Goal: Information Seeking & Learning: Find specific fact

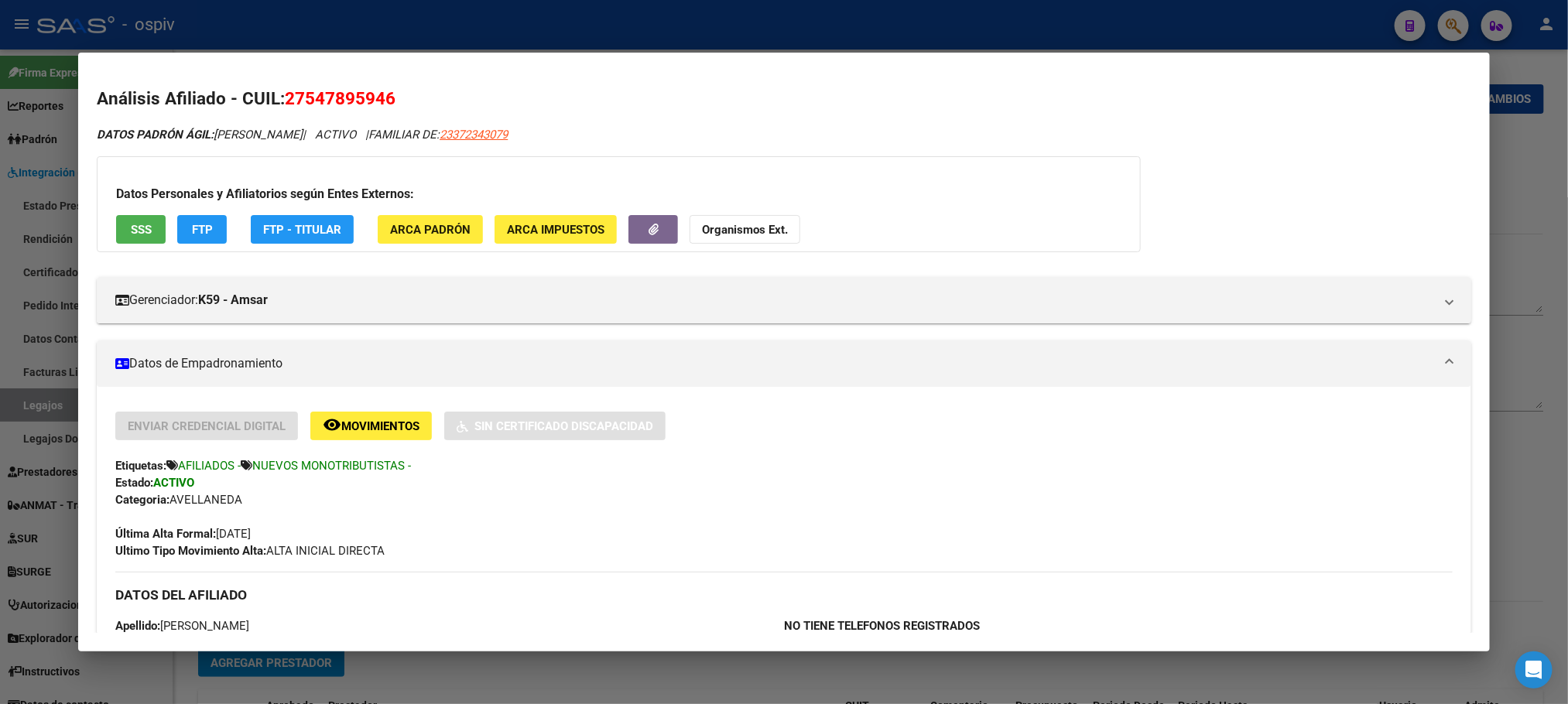
scroll to position [194, 0]
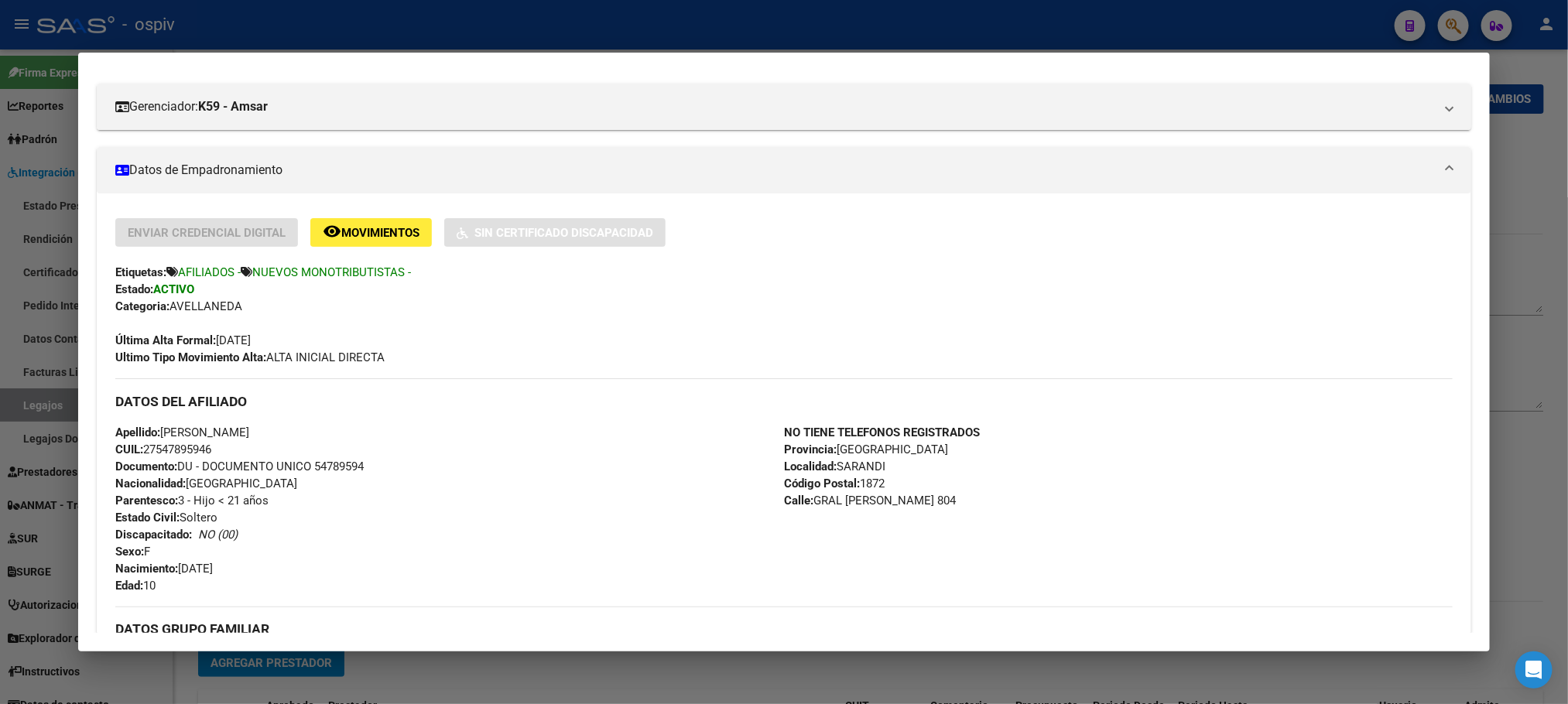
click at [553, 10] on div at bounding box center [784, 352] width 1568 height 704
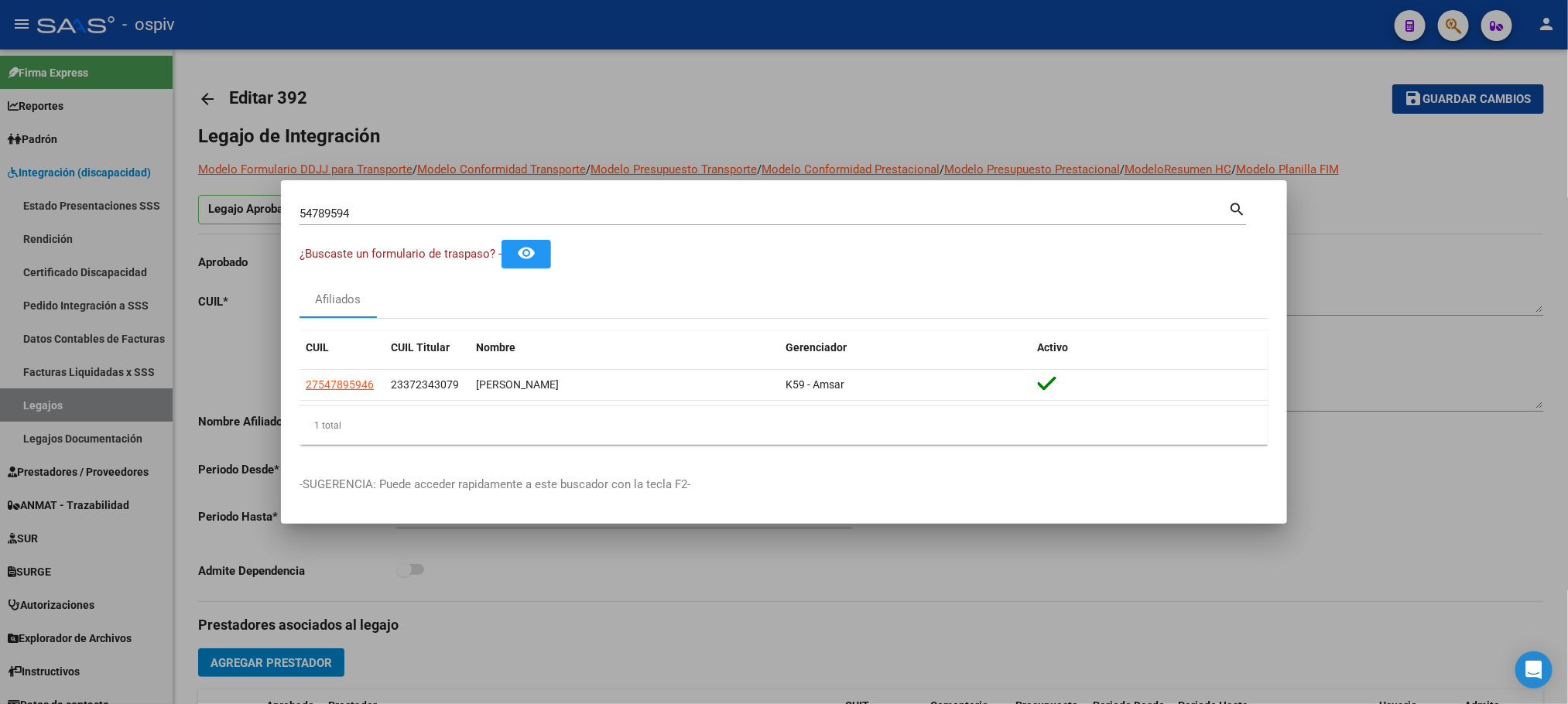
drag, startPoint x: 553, startPoint y: 10, endPoint x: 1196, endPoint y: 34, distance: 643.4
click at [556, 10] on div at bounding box center [784, 352] width 1568 height 704
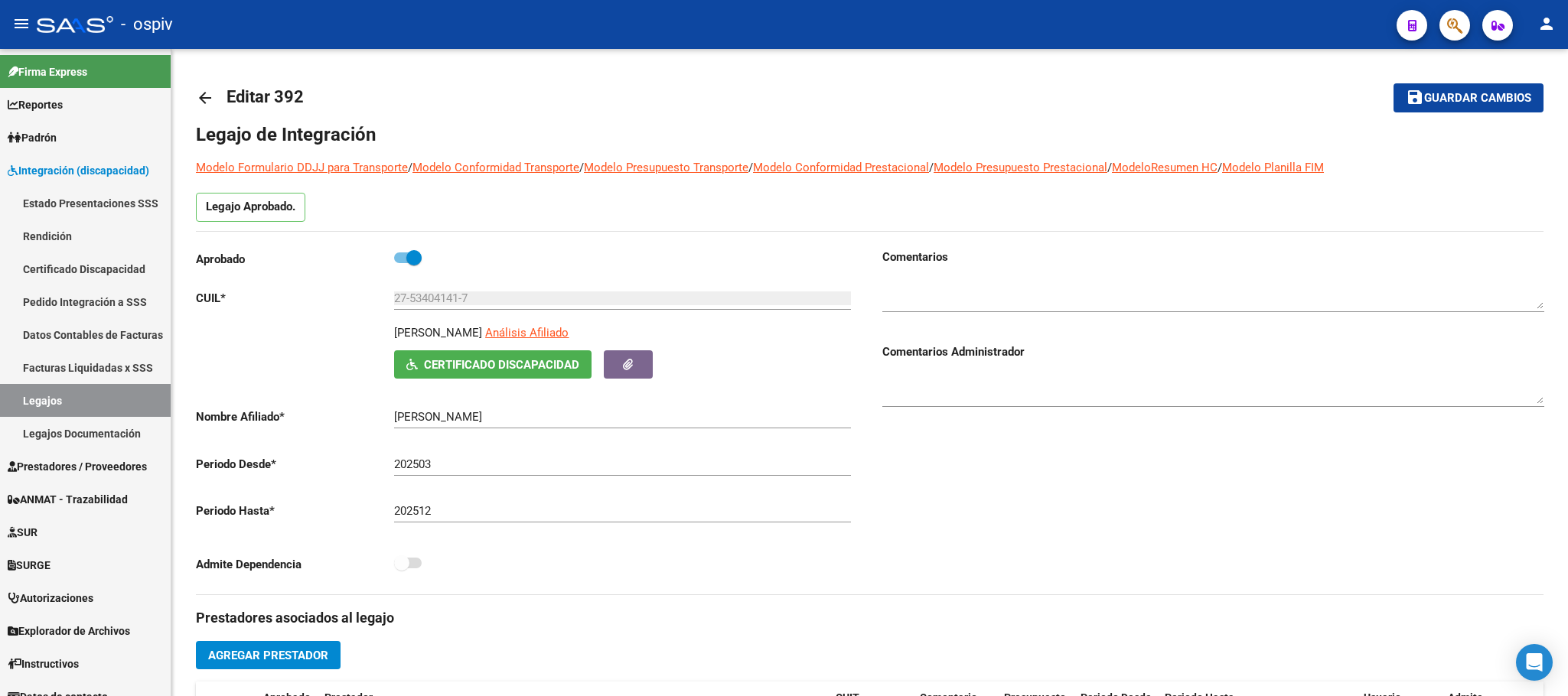
click at [1458, 17] on icon "button" at bounding box center [1454, 25] width 15 height 17
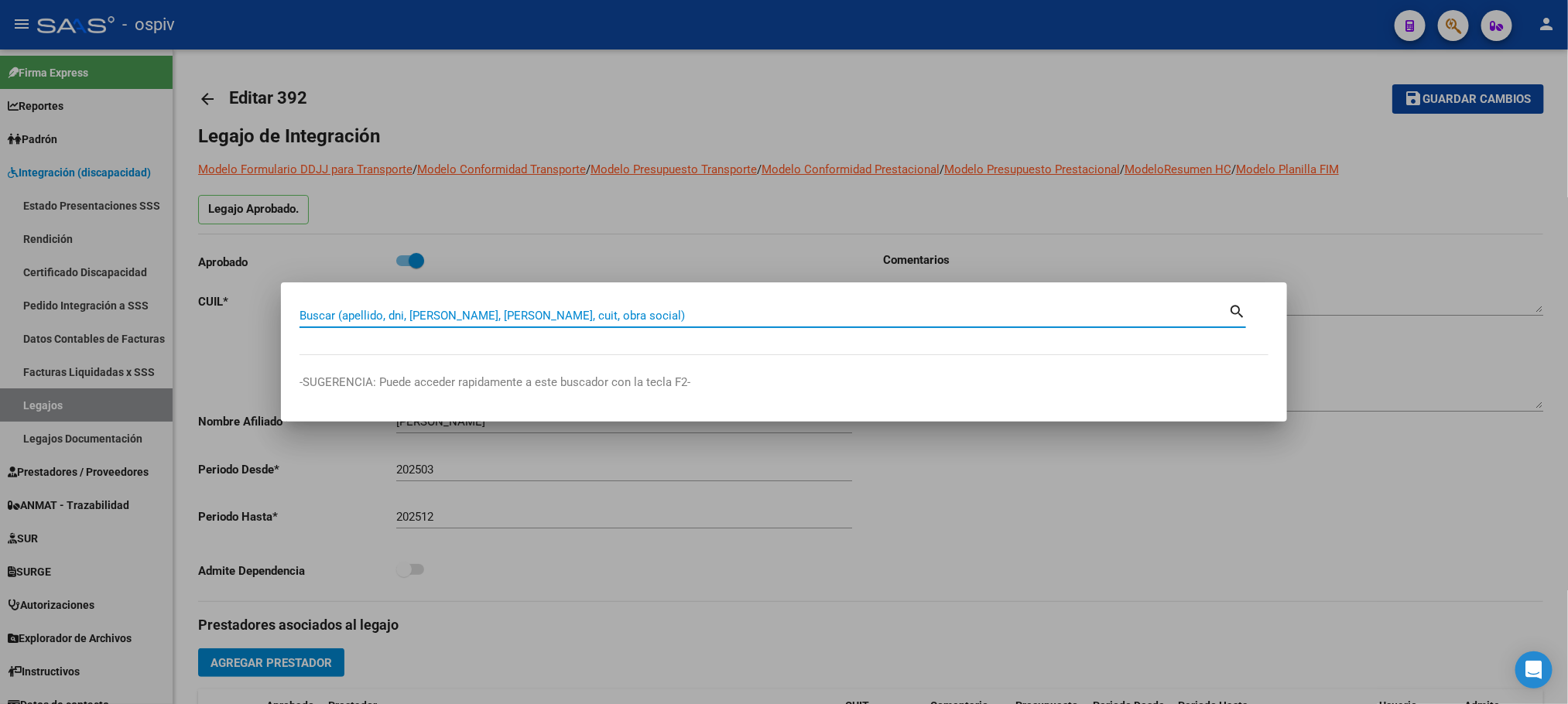
click at [550, 314] on input "Buscar (apellido, dni, [PERSON_NAME], [PERSON_NAME], cuit, obra social)" at bounding box center [764, 316] width 929 height 14
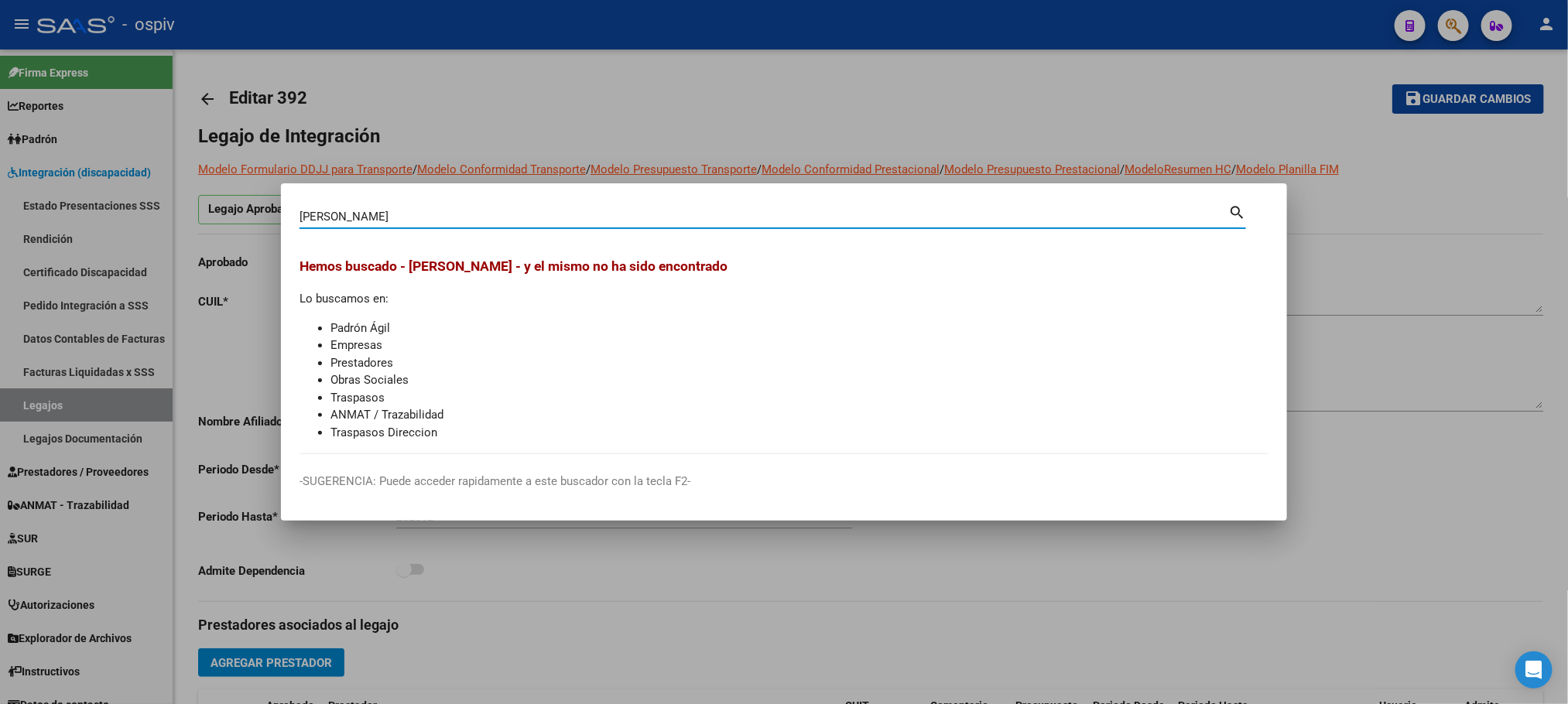
click at [352, 219] on input "[PERSON_NAME]" at bounding box center [764, 216] width 929 height 14
type input "b"
click at [655, 214] on input "Buscar (apellido, dni, [PERSON_NAME], [PERSON_NAME], cuit, obra social)" at bounding box center [764, 216] width 929 height 14
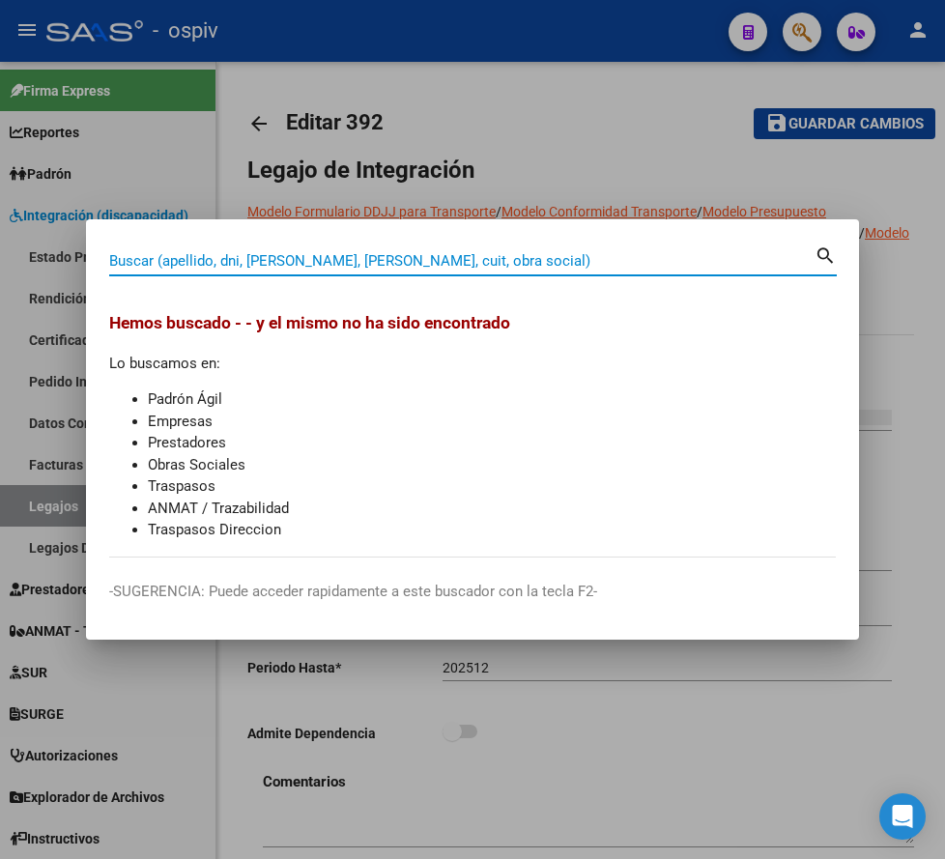
click at [285, 255] on input "Buscar (apellido, dni, [PERSON_NAME], [PERSON_NAME], cuit, obra social)" at bounding box center [461, 260] width 705 height 17
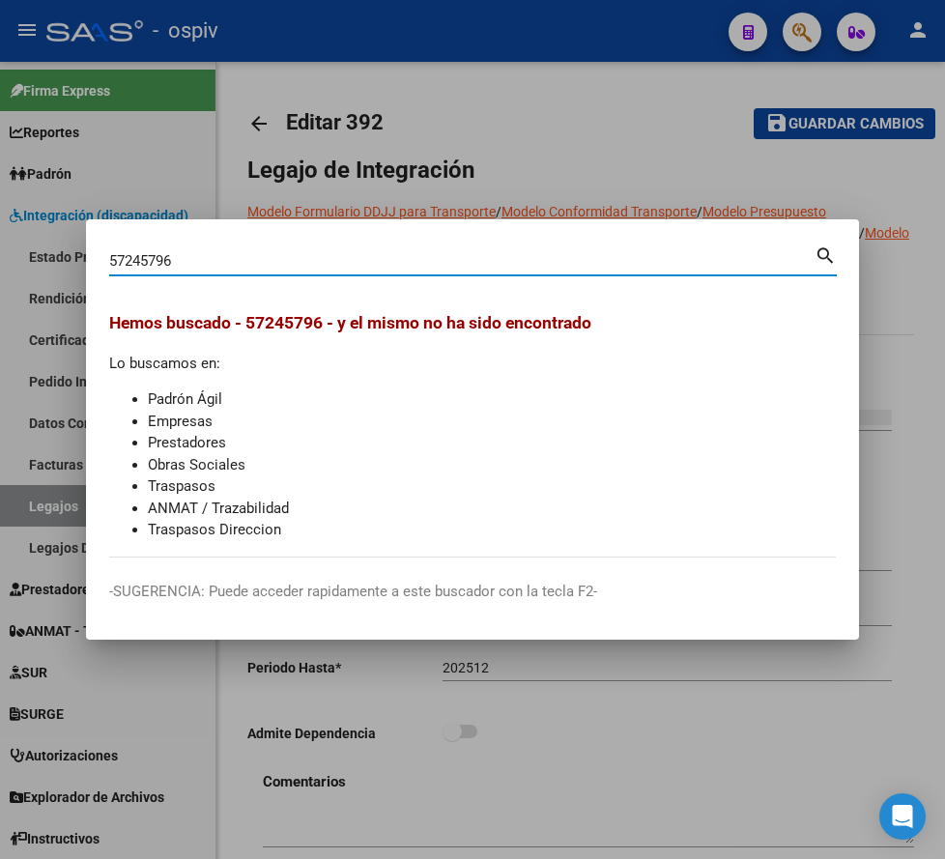
type input "57245796"
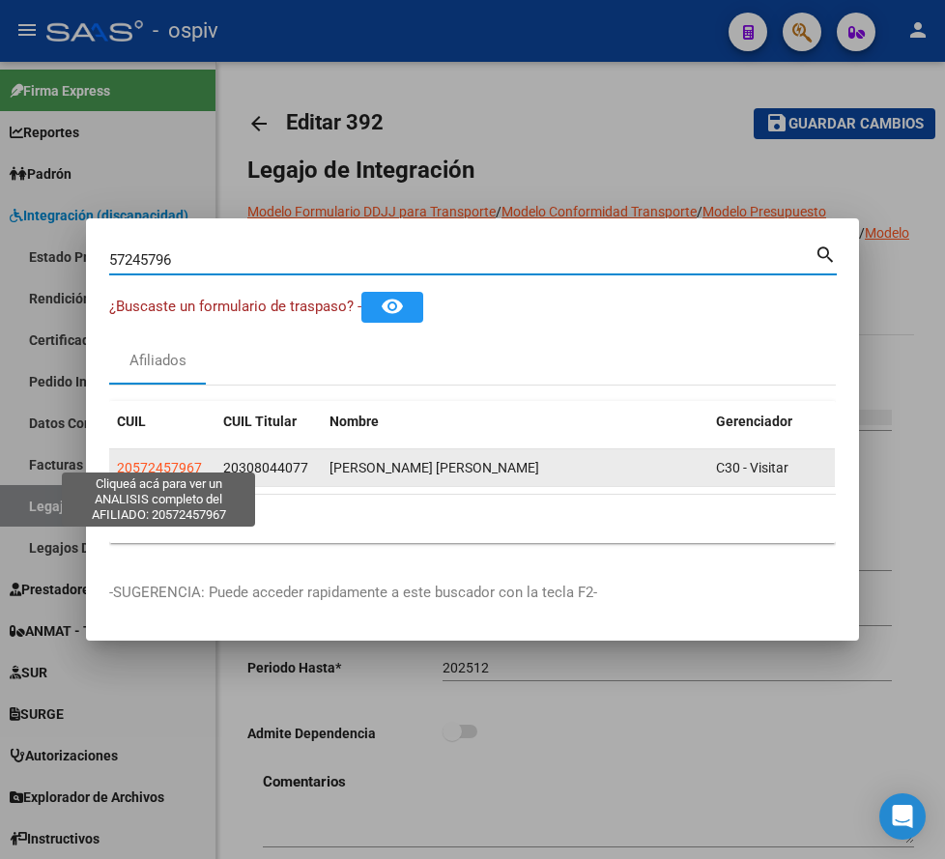
click at [148, 460] on span "20572457967" at bounding box center [159, 467] width 85 height 15
type textarea "20572457967"
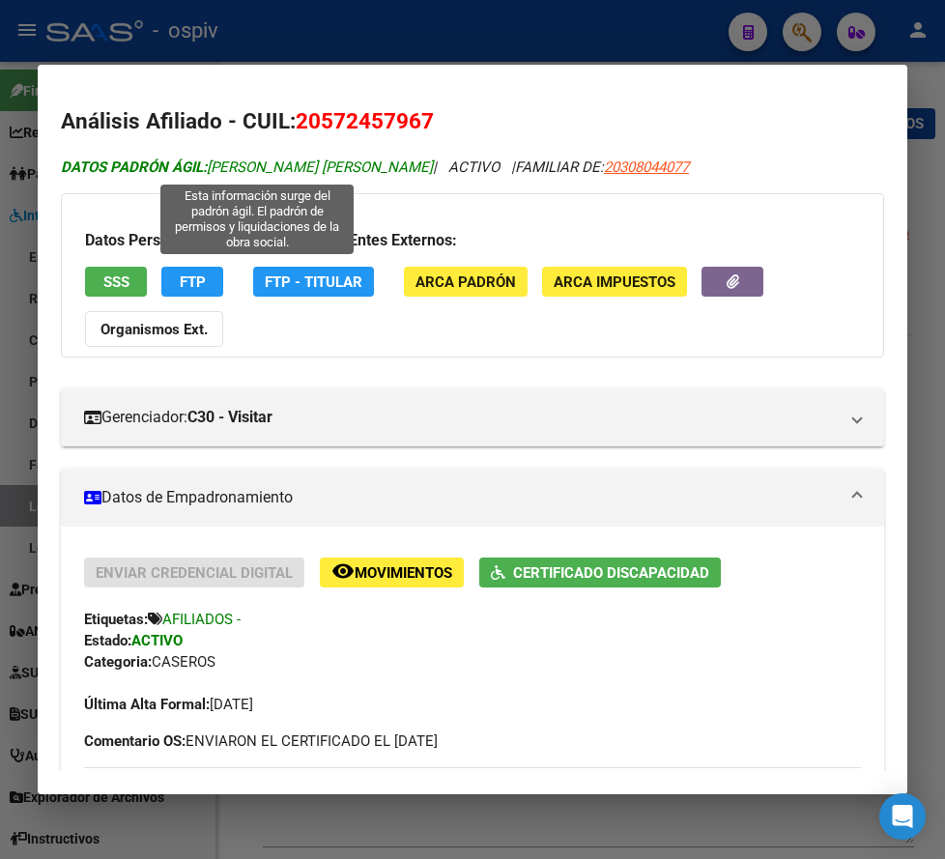
drag, startPoint x: 450, startPoint y: 166, endPoint x: 213, endPoint y: 166, distance: 237.7
click at [213, 166] on span "DATOS PADRÓN ÁGIL: [PERSON_NAME] [PERSON_NAME]" at bounding box center [247, 166] width 372 height 17
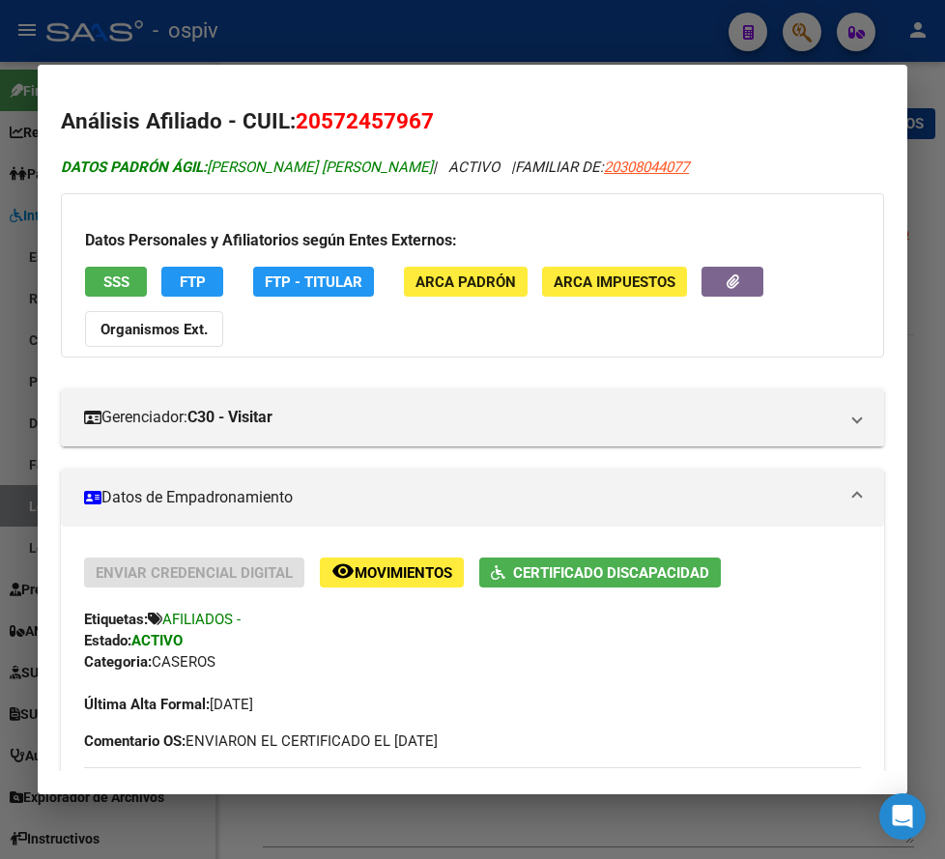
copy span "[PERSON_NAME] [PERSON_NAME]"
